Goal: Information Seeking & Learning: Learn about a topic

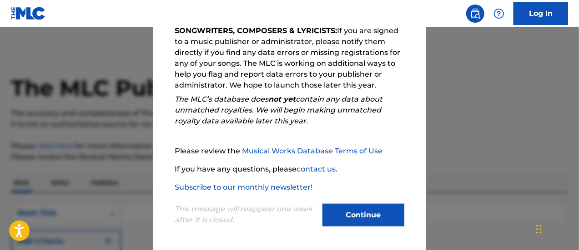
scroll to position [115, 0]
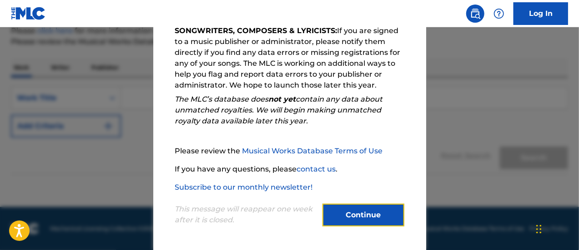
click at [343, 211] on button "Continue" at bounding box center [363, 215] width 82 height 23
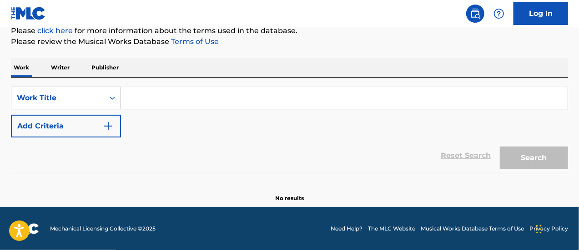
click at [204, 99] on input "Search Form" at bounding box center [344, 98] width 446 height 22
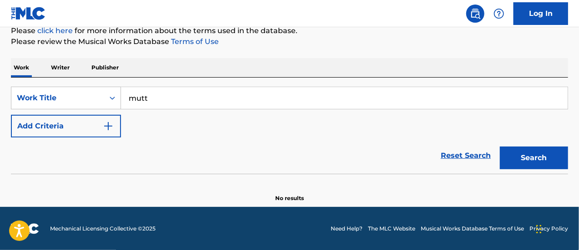
type input "mutt"
click at [500, 147] on button "Search" at bounding box center [534, 158] width 68 height 23
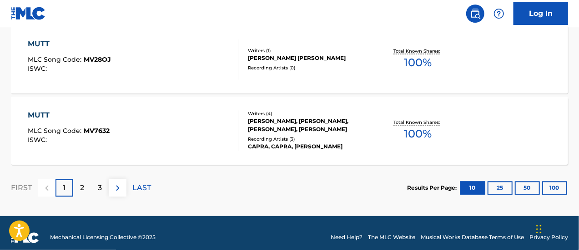
scroll to position [862, 0]
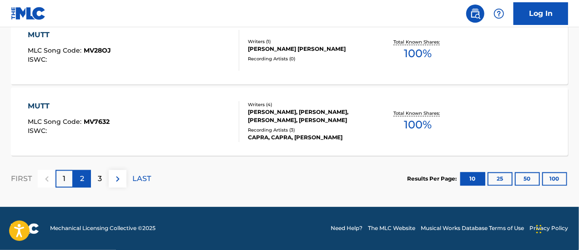
click at [85, 182] on div "2" at bounding box center [82, 179] width 18 height 18
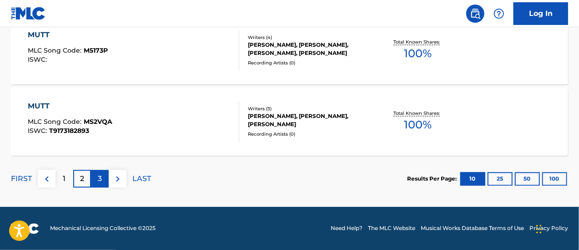
click at [96, 178] on div "3" at bounding box center [100, 179] width 18 height 18
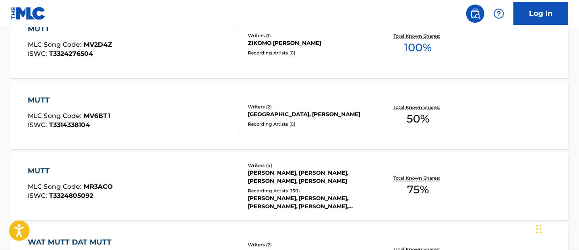
scroll to position [771, 0]
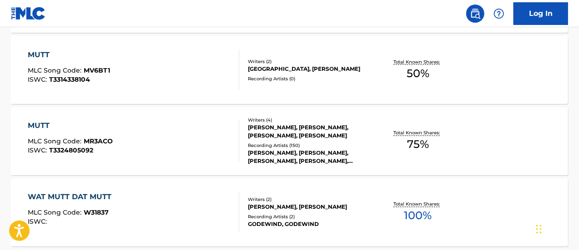
click at [43, 125] on div "MUTT" at bounding box center [70, 126] width 85 height 11
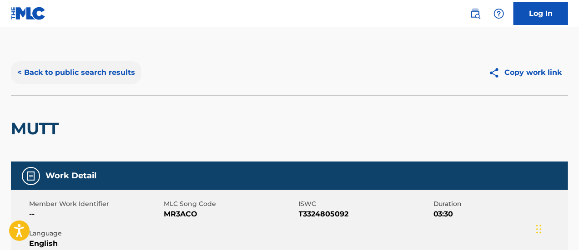
click at [112, 73] on button "< Back to public search results" at bounding box center [76, 72] width 130 height 23
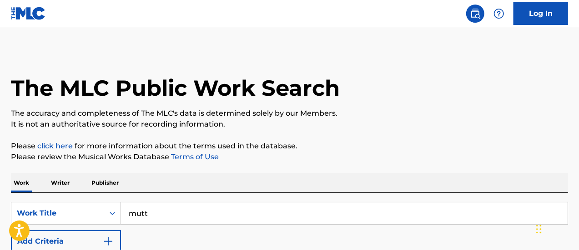
scroll to position [45, 0]
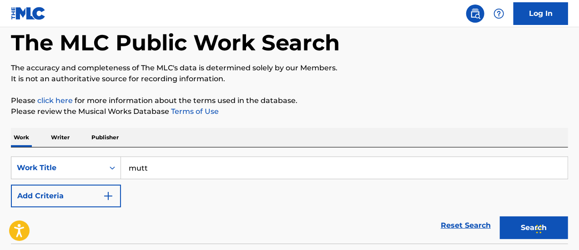
click at [159, 165] on input "mutt" at bounding box center [344, 168] width 446 height 22
type input "m"
click at [159, 165] on input "keep you sati" at bounding box center [344, 168] width 446 height 22
click at [159, 165] on input "keep ssati" at bounding box center [344, 168] width 446 height 22
click at [180, 169] on input "keep you sati" at bounding box center [344, 168] width 446 height 22
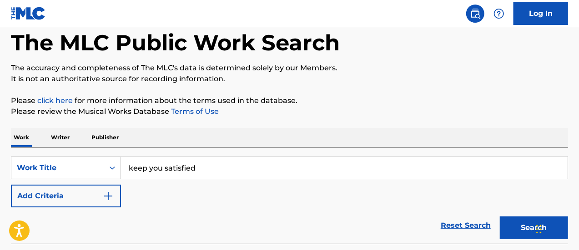
type input "keep you satisfied"
click at [500, 217] on button "Search" at bounding box center [534, 228] width 68 height 23
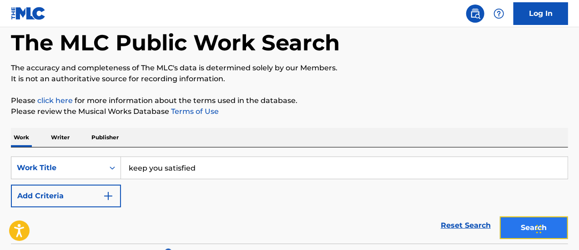
click at [529, 226] on button "Search" at bounding box center [534, 228] width 68 height 23
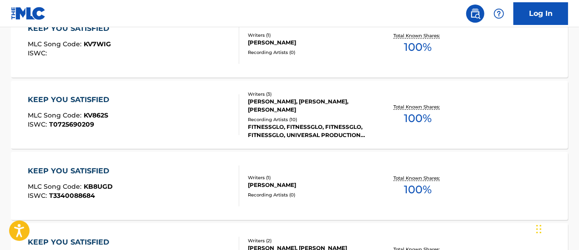
scroll to position [318, 0]
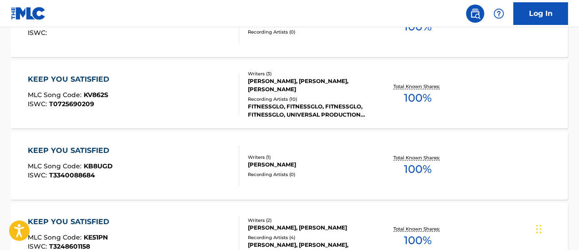
click at [86, 149] on div "KEEP YOU SATISFIED" at bounding box center [71, 150] width 86 height 11
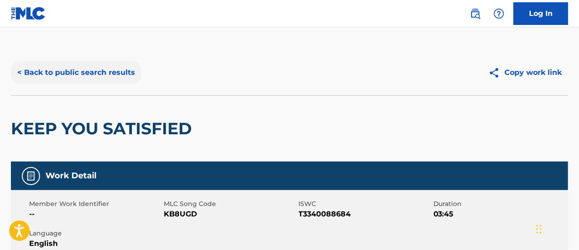
click at [88, 74] on button "< Back to public search results" at bounding box center [76, 72] width 130 height 23
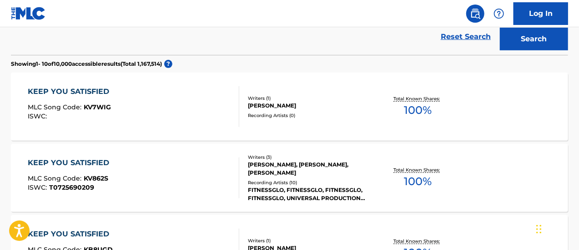
scroll to position [160, 0]
